Goal: Task Accomplishment & Management: Complete application form

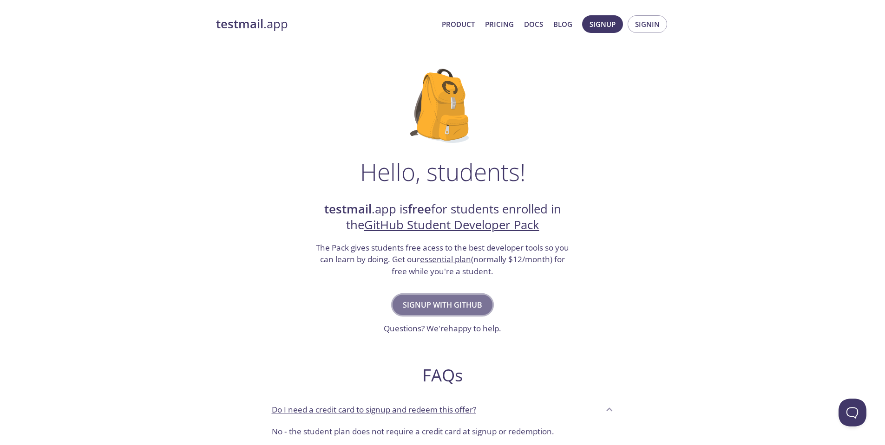
click at [435, 307] on span "Signup with GitHub" at bounding box center [442, 305] width 79 height 13
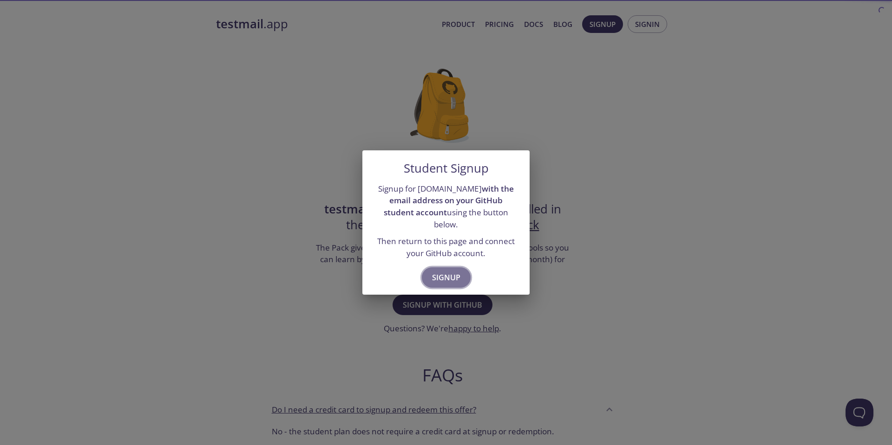
click at [445, 281] on button "Signup" at bounding box center [446, 278] width 49 height 20
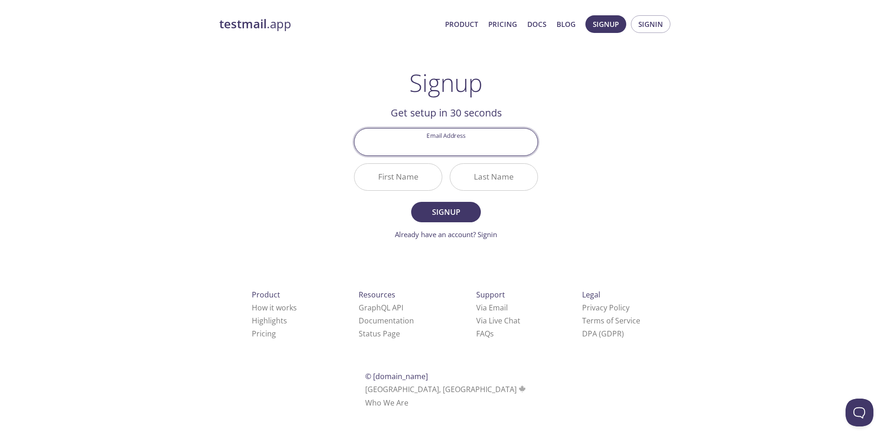
click at [428, 151] on input "Email Address" at bounding box center [445, 142] width 183 height 26
type input "[EMAIL_ADDRESS][DOMAIN_NAME]"
click at [404, 174] on input "First Name" at bounding box center [397, 177] width 87 height 26
type input "Suhag"
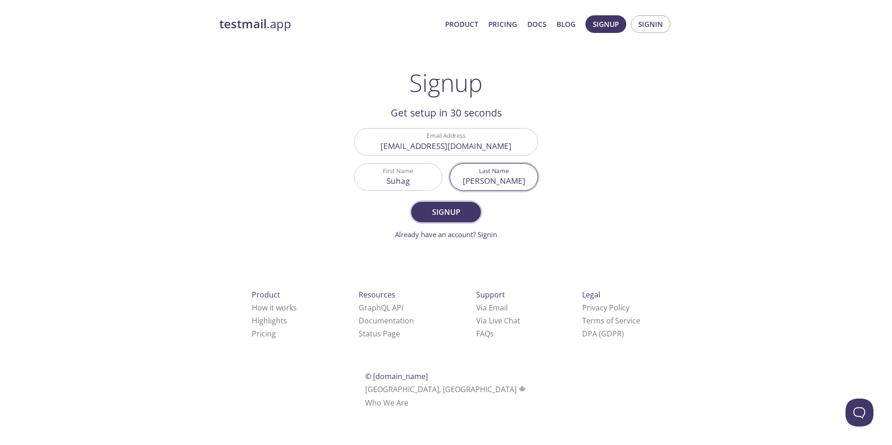
type input "[PERSON_NAME]"
click at [439, 210] on span "Signup" at bounding box center [445, 212] width 49 height 13
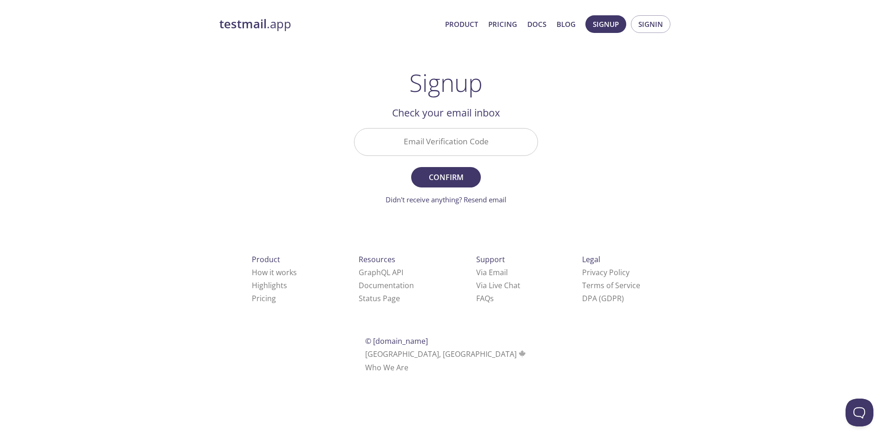
click at [442, 136] on input "Email Verification Code" at bounding box center [445, 142] width 183 height 26
paste input "LS1JBJM"
type input "LS1JBJM"
click at [451, 169] on button "Confirm" at bounding box center [446, 177] width 70 height 20
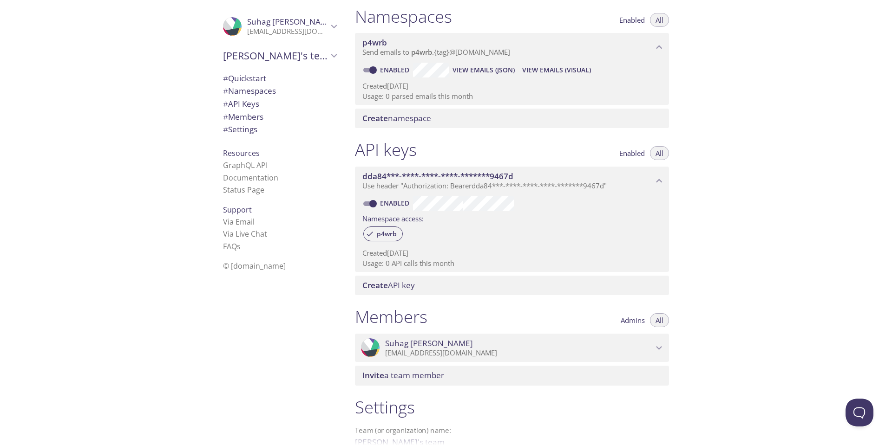
scroll to position [215, 0]
